Goal: Task Accomplishment & Management: Complete application form

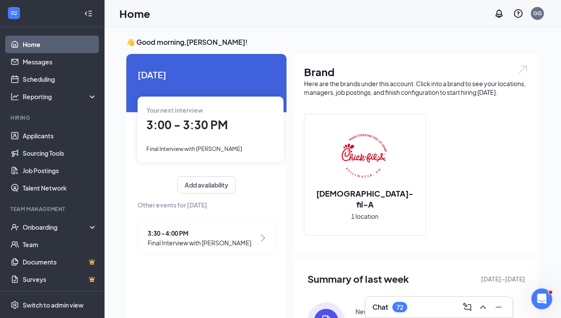
click at [206, 148] on span "Final Interview with [PERSON_NAME]" at bounding box center [194, 148] width 96 height 7
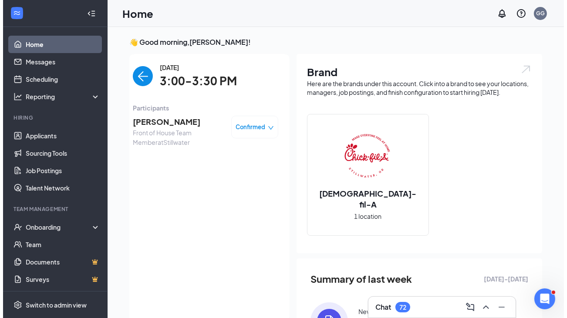
scroll to position [3, 0]
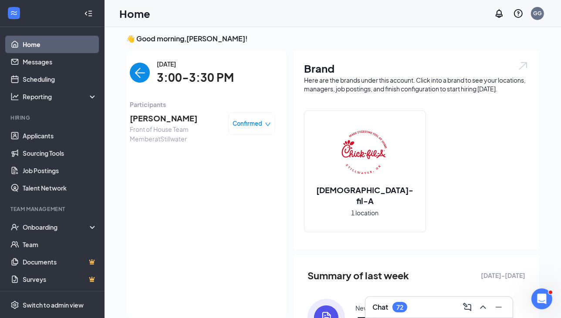
click at [162, 124] on span "[PERSON_NAME]" at bounding box center [175, 118] width 91 height 12
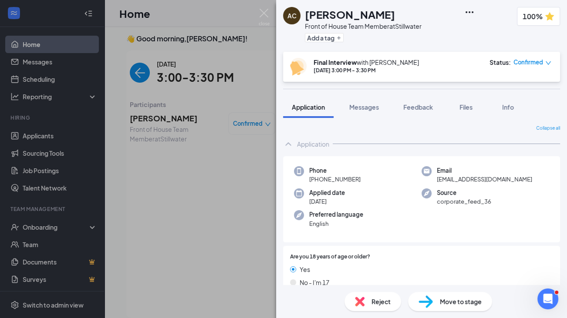
click at [424, 109] on span "Feedback" at bounding box center [418, 107] width 30 height 8
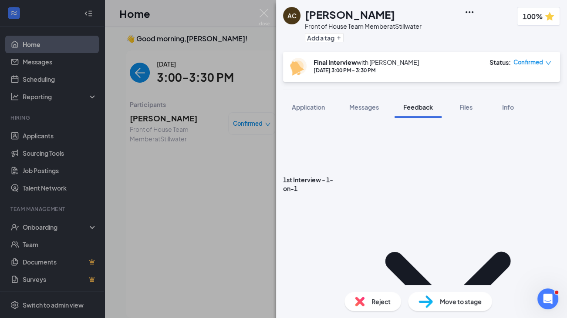
scroll to position [239, 0]
click at [465, 111] on div "Files" at bounding box center [465, 107] width 17 height 9
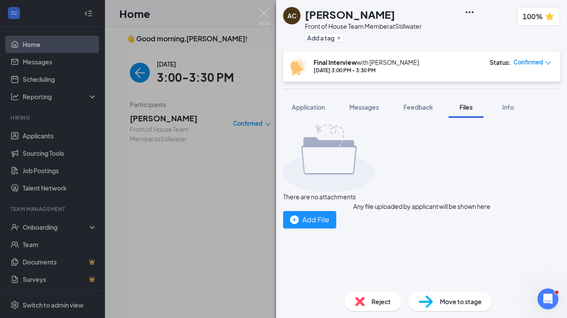
click at [420, 111] on div "Feedback" at bounding box center [418, 107] width 30 height 9
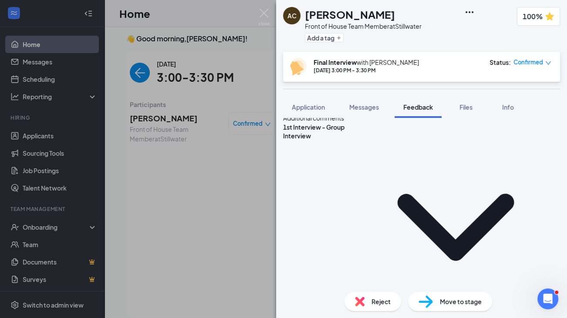
scroll to position [82, 0]
click at [397, 193] on icon "ChevronDown" at bounding box center [455, 226] width 117 height 67
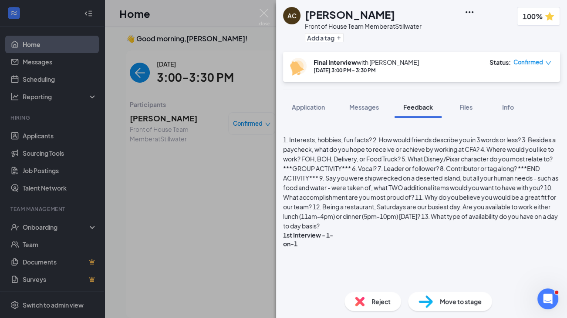
scroll to position [299, 0]
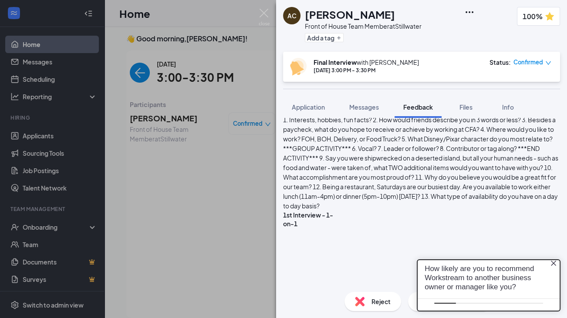
scroll to position [0, 0]
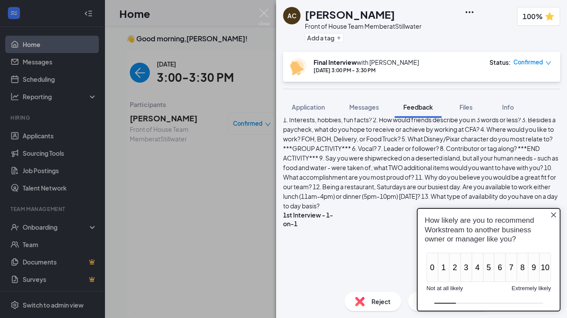
click at [554, 212] on icon "Close button" at bounding box center [553, 215] width 7 height 7
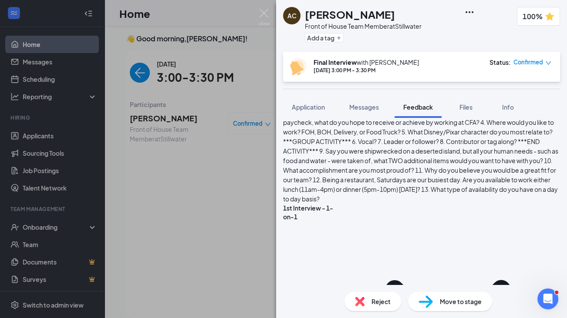
scroll to position [305, 0]
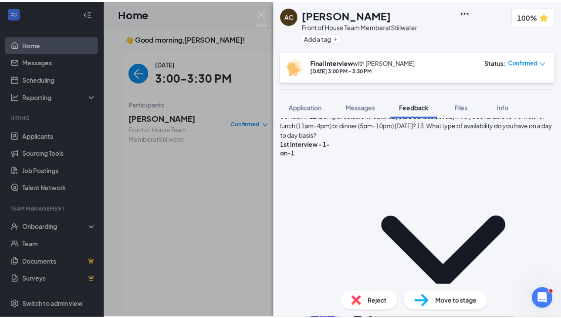
scroll to position [370, 0]
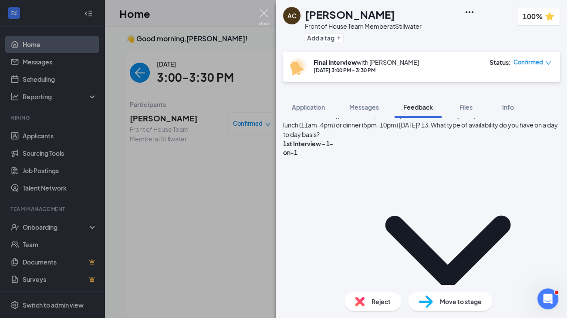
click at [263, 9] on img at bounding box center [264, 17] width 11 height 17
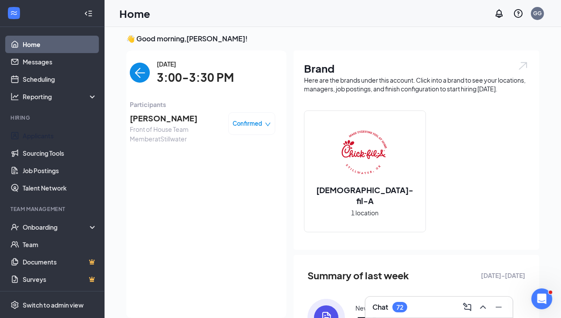
click at [54, 134] on link "Applicants" at bounding box center [60, 135] width 74 height 17
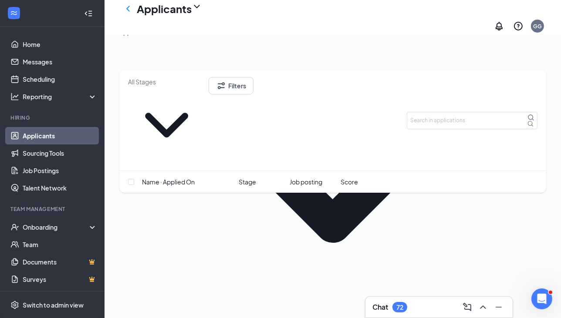
scroll to position [103, 0]
click at [132, 14] on icon "ChevronLeft" at bounding box center [128, 8] width 10 height 10
click at [128, 13] on icon "ChevronLeft" at bounding box center [128, 8] width 10 height 10
click at [128, 11] on icon "ChevronLeft" at bounding box center [127, 9] width 3 height 6
click at [38, 137] on link "Applicants" at bounding box center [60, 135] width 74 height 17
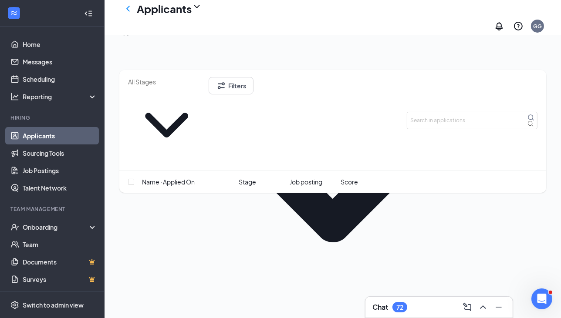
click at [152, 37] on button "Applications · 15" at bounding box center [141, 32] width 45 height 10
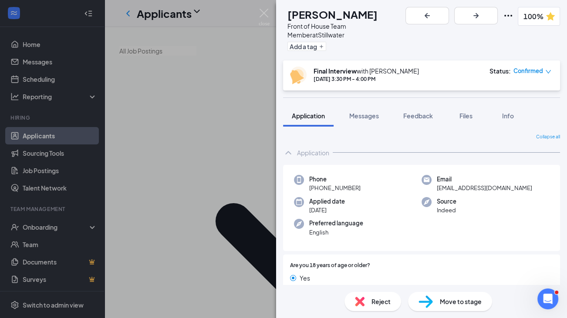
click at [421, 112] on span "Feedback" at bounding box center [418, 116] width 30 height 8
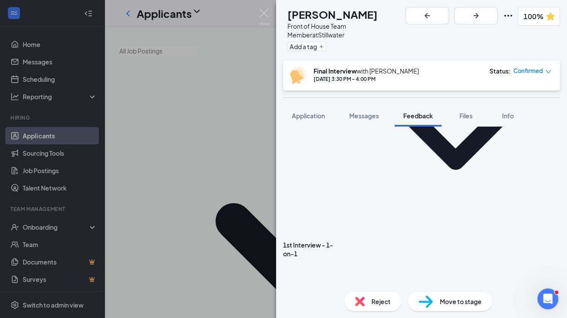
scroll to position [215, 0]
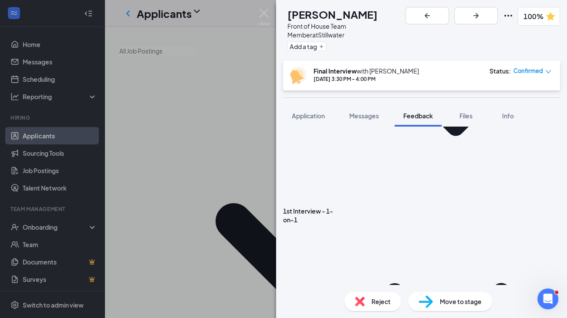
click at [464, 112] on span "Files" at bounding box center [465, 116] width 13 height 8
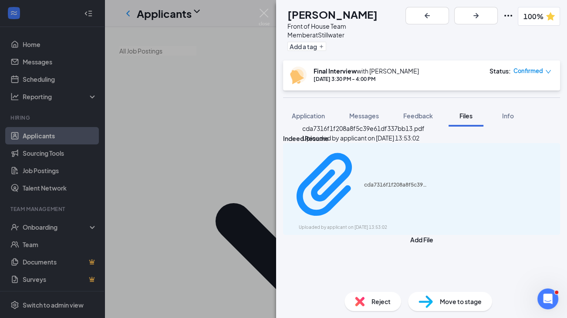
click at [385, 181] on div "cda7316f1f208a8f5c39e61df337bb13.pdf" at bounding box center [396, 184] width 65 height 7
click at [413, 112] on span "Feedback" at bounding box center [418, 116] width 30 height 8
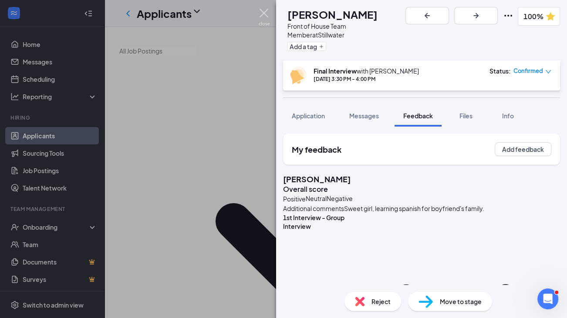
click at [262, 13] on img at bounding box center [264, 17] width 11 height 17
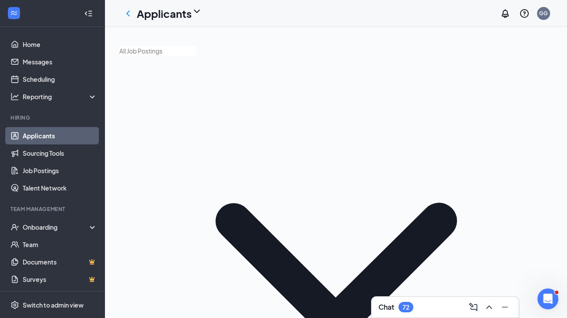
drag, startPoint x: 443, startPoint y: 122, endPoint x: 296, endPoint y: 120, distance: 147.6
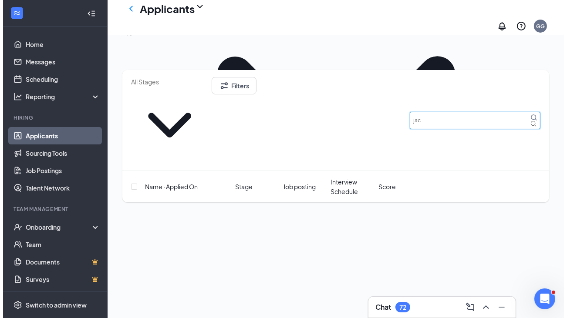
scroll to position [245, 0]
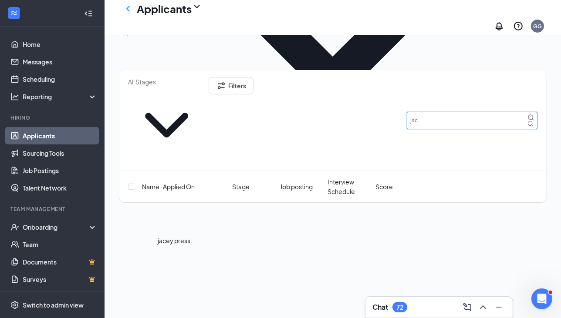
type input "jac"
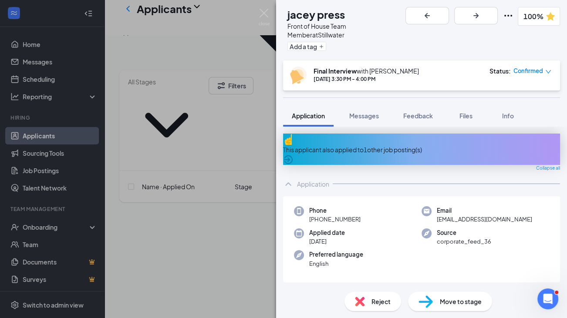
click at [415, 112] on span "Feedback" at bounding box center [418, 116] width 30 height 8
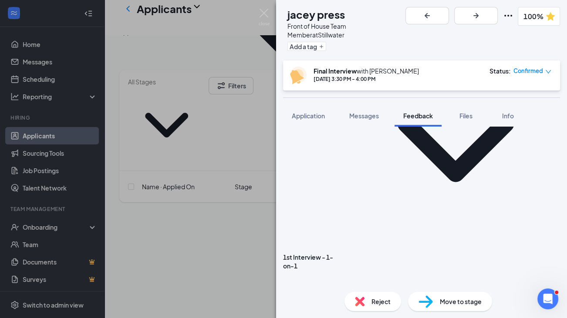
scroll to position [187, 0]
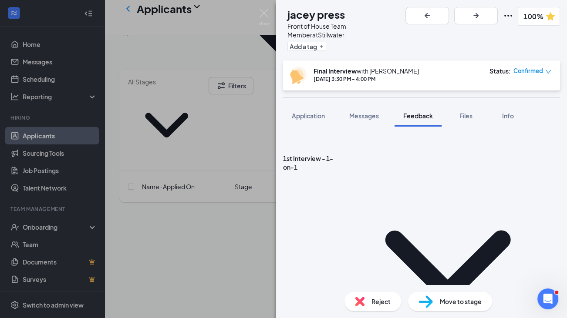
scroll to position [349, 0]
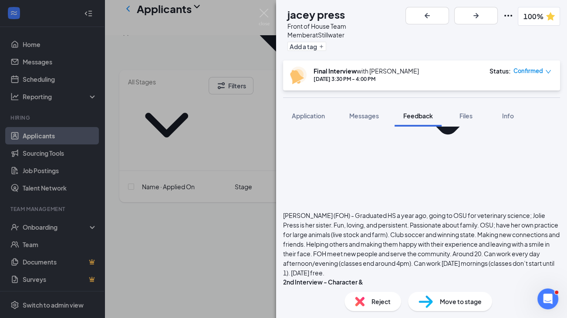
scroll to position [434, 0]
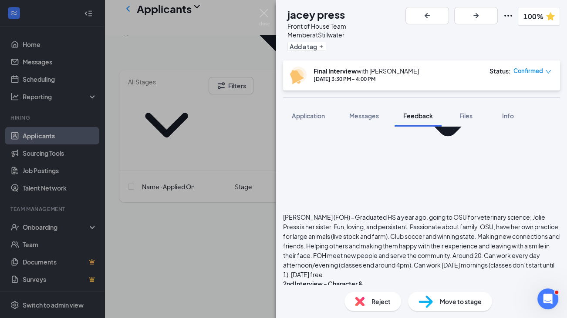
click at [427, 299] on img at bounding box center [425, 302] width 14 height 13
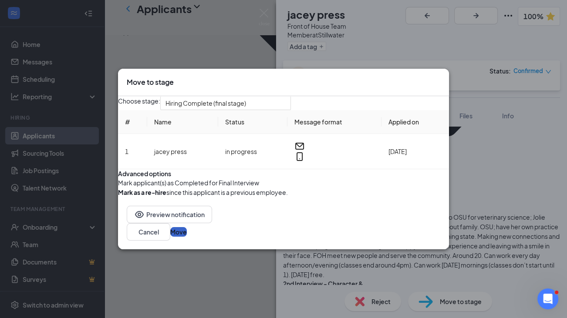
click at [187, 237] on button "Move" at bounding box center [178, 232] width 17 height 10
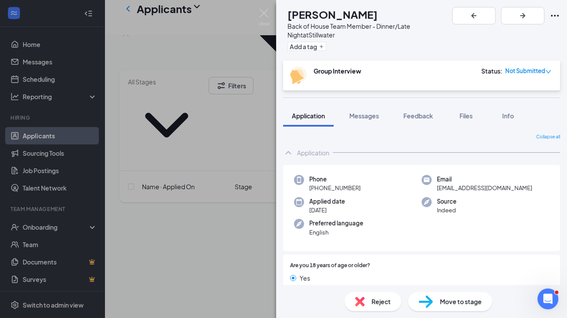
click at [64, 226] on div "[PERSON_NAME] Back of House Team Member - Dinner/Late Night at Stillwater Add a…" at bounding box center [283, 159] width 567 height 318
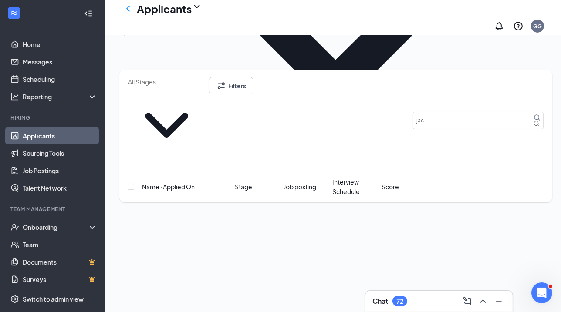
scroll to position [177, 0]
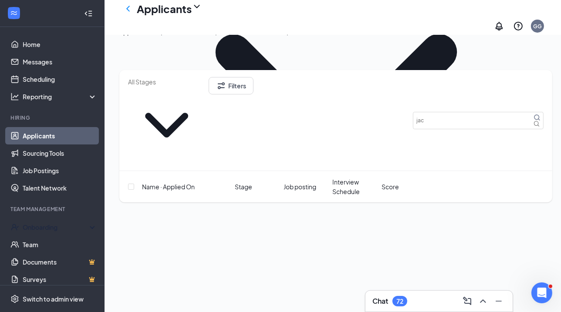
click at [54, 226] on div "Onboarding" at bounding box center [52, 226] width 104 height 17
click at [40, 243] on link "Overview" at bounding box center [59, 246] width 76 height 17
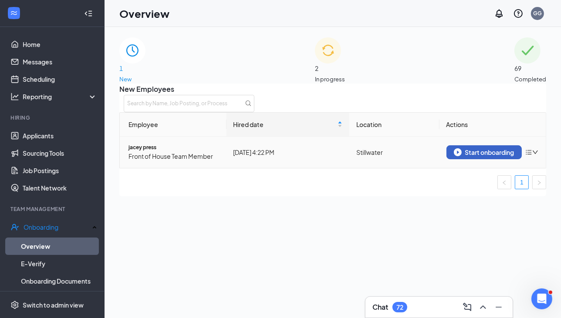
click at [470, 156] on div "Start onboarding" at bounding box center [483, 152] width 60 height 8
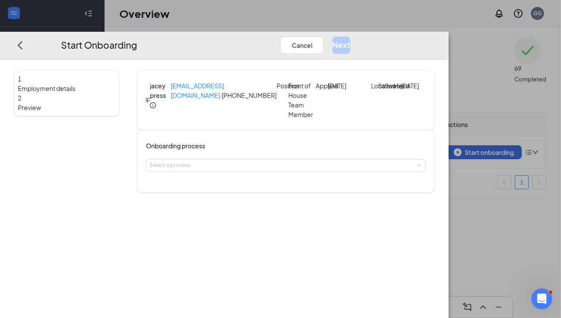
click at [237, 170] on div "Select a process" at bounding box center [283, 165] width 269 height 9
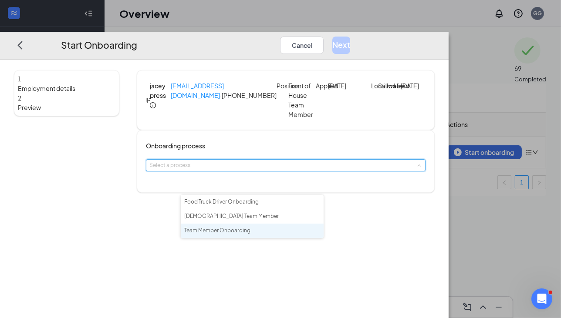
click at [233, 236] on li "Team Member Onboarding" at bounding box center [252, 231] width 143 height 14
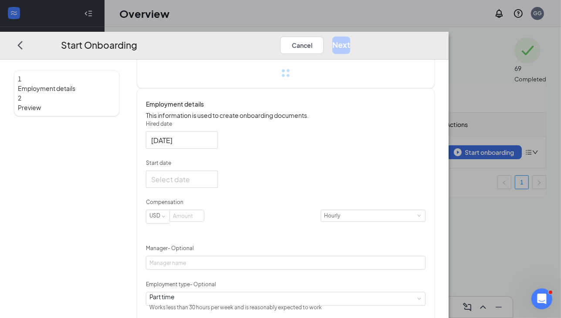
scroll to position [113, 0]
click at [242, 206] on p "Compensation" at bounding box center [286, 202] width 280 height 8
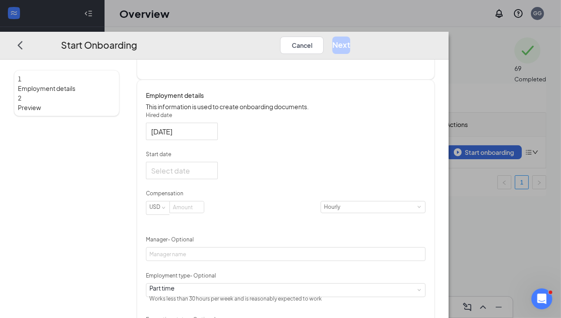
click at [212, 176] on div at bounding box center [181, 170] width 61 height 11
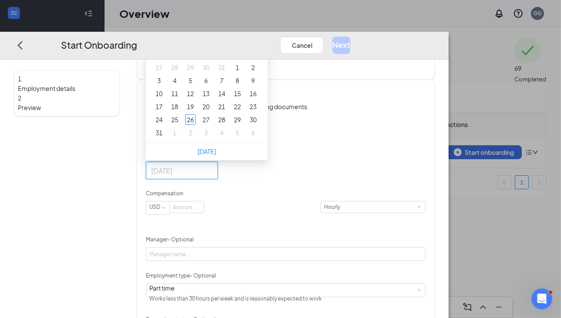
type input "[DATE]"
click at [180, 138] on div "1" at bounding box center [174, 133] width 10 height 10
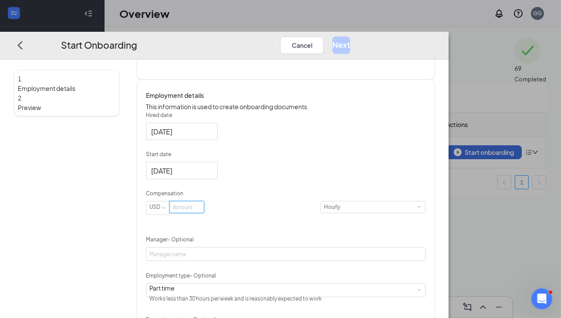
click at [204, 213] on input at bounding box center [187, 207] width 34 height 11
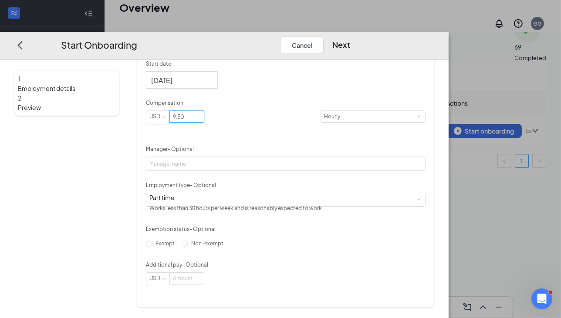
scroll to position [27, 0]
type input "9.5"
click at [184, 247] on input "Non-exempt" at bounding box center [184, 244] width 6 height 6
radio input "true"
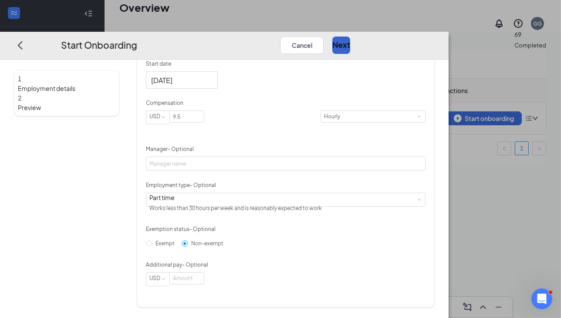
click at [350, 37] on button "Next" at bounding box center [341, 45] width 18 height 17
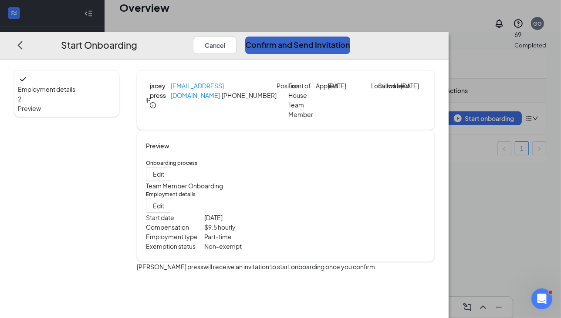
click at [350, 37] on button "Confirm and Send Invitation" at bounding box center [297, 45] width 105 height 17
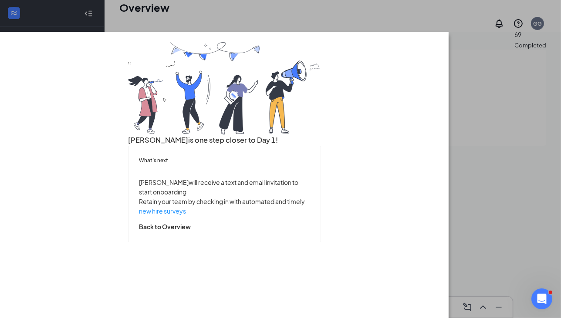
scroll to position [27, 0]
click at [191, 232] on button "Back to Overview" at bounding box center [165, 227] width 52 height 10
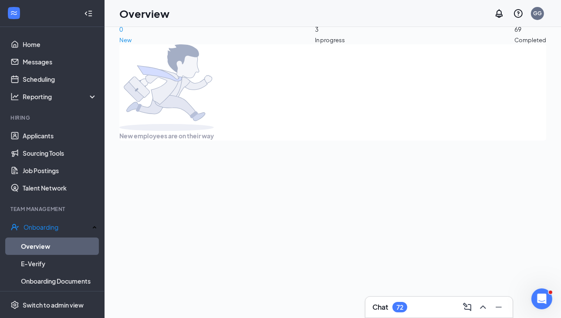
scroll to position [0, 0]
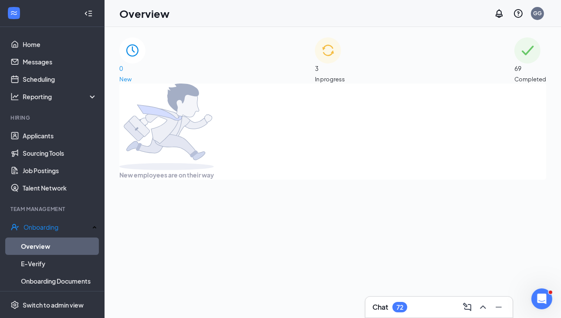
click at [328, 64] on span "3" at bounding box center [330, 69] width 30 height 10
